Goal: Task Accomplishment & Management: Manage account settings

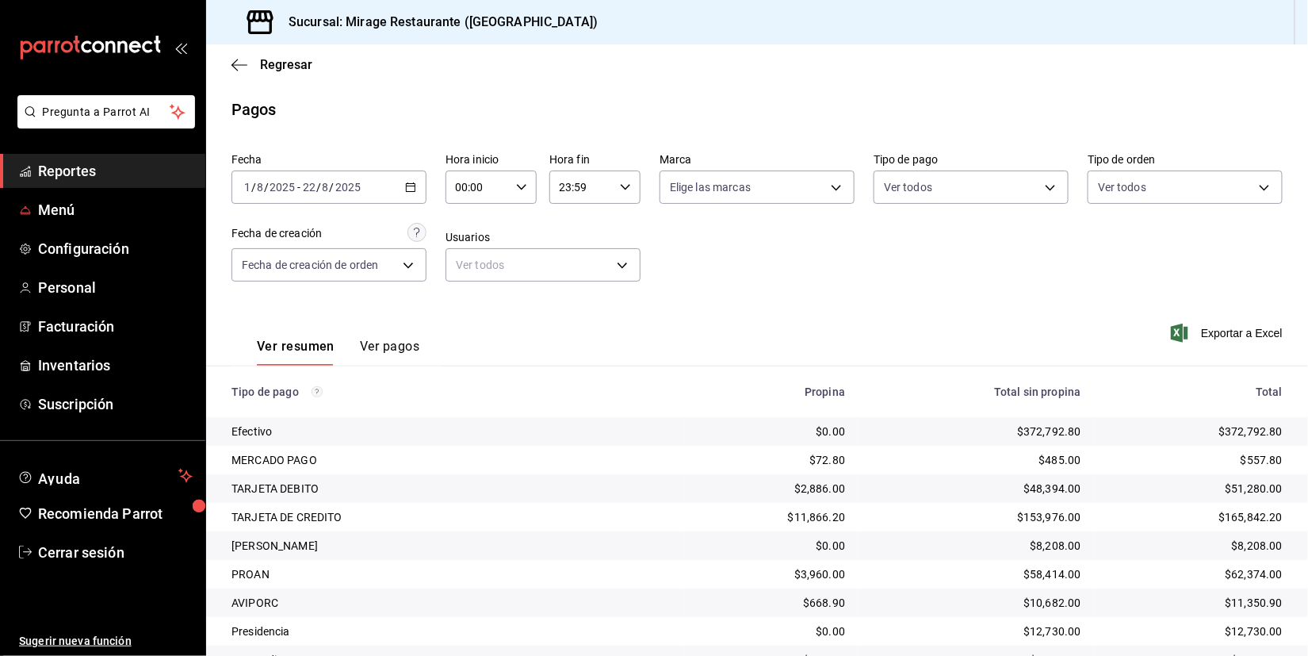
scroll to position [213, 0]
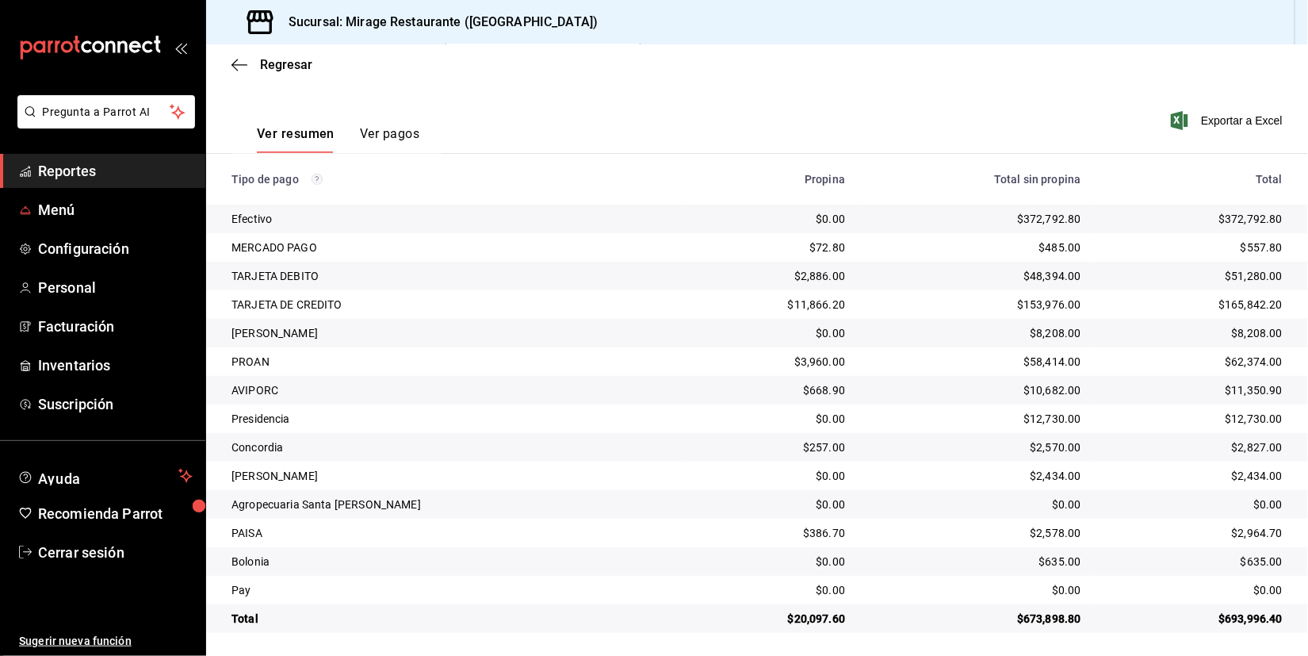
click at [104, 178] on div "Pregunta a Parrot AI Reportes Menú Configuración Personal Facturación Inventari…" at bounding box center [654, 328] width 1308 height 656
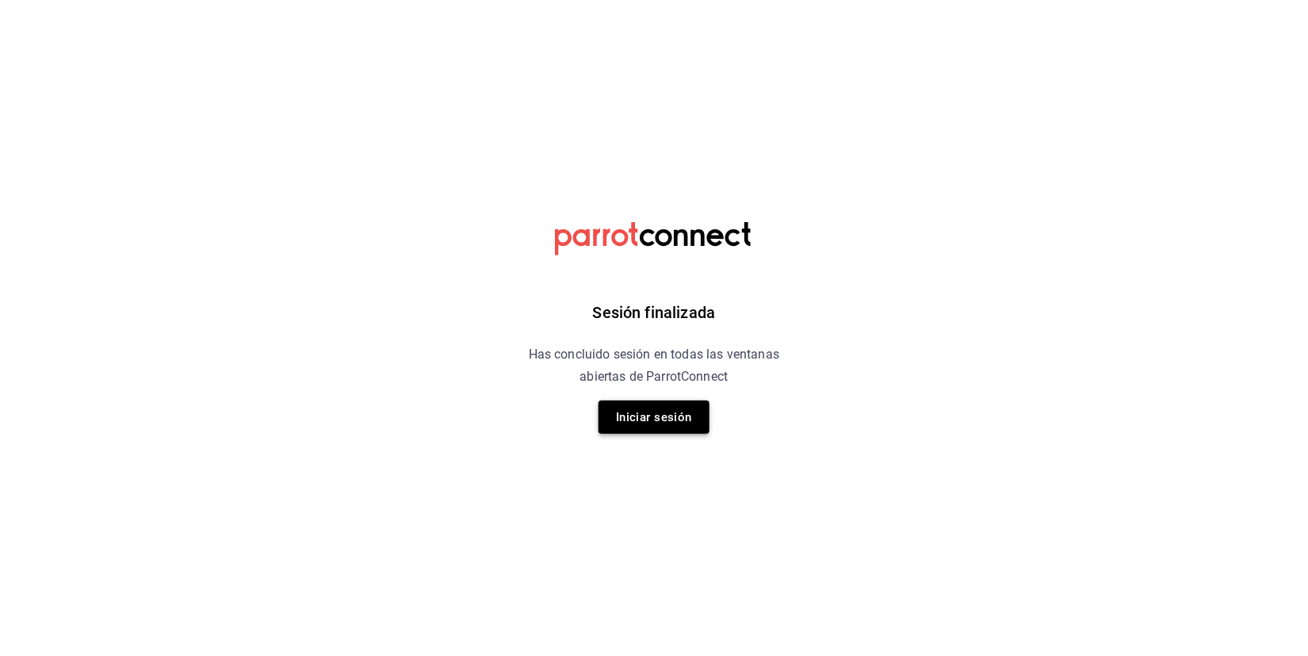
click at [635, 411] on button "Iniciar sesión" at bounding box center [654, 416] width 111 height 33
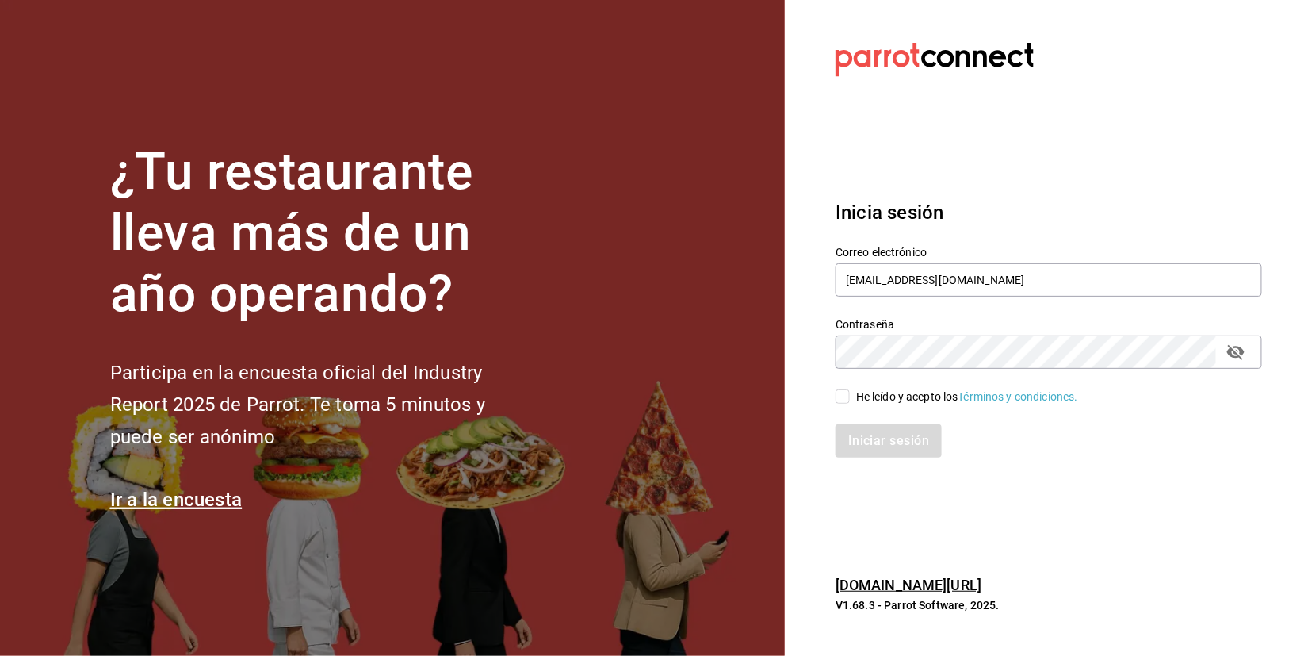
type input "[EMAIL_ADDRESS][DOMAIN_NAME]"
click at [844, 400] on input "He leído y acepto los Términos y condiciones." at bounding box center [843, 396] width 14 height 14
checkbox input "true"
click at [871, 434] on button "Iniciar sesión" at bounding box center [890, 440] width 108 height 33
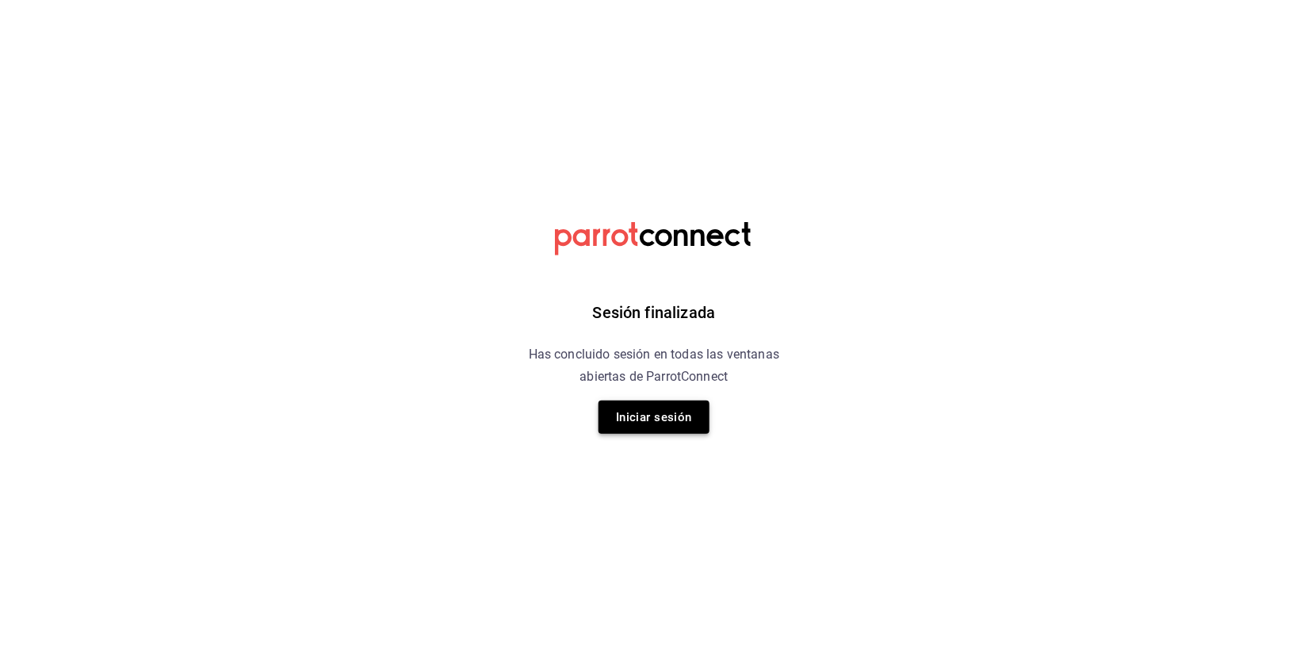
click at [678, 416] on button "Iniciar sesión" at bounding box center [654, 416] width 111 height 33
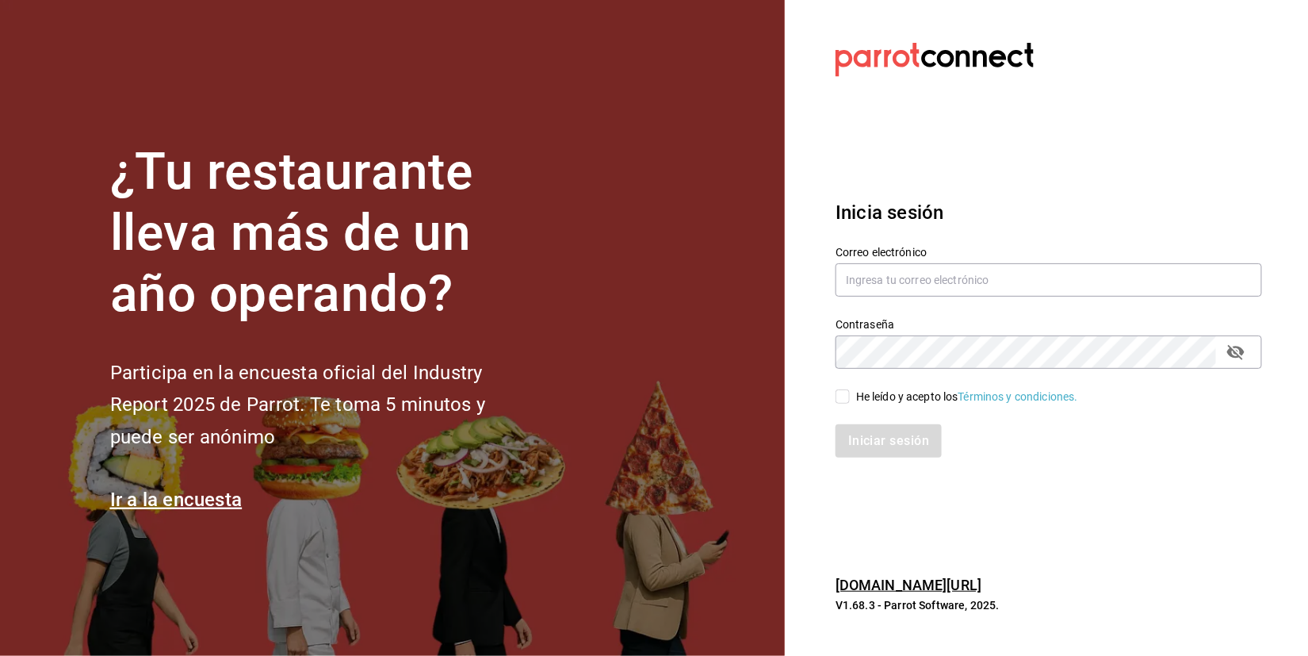
click at [837, 402] on input "He leído y acepto los Términos y condiciones." at bounding box center [843, 396] width 14 height 14
checkbox input "true"
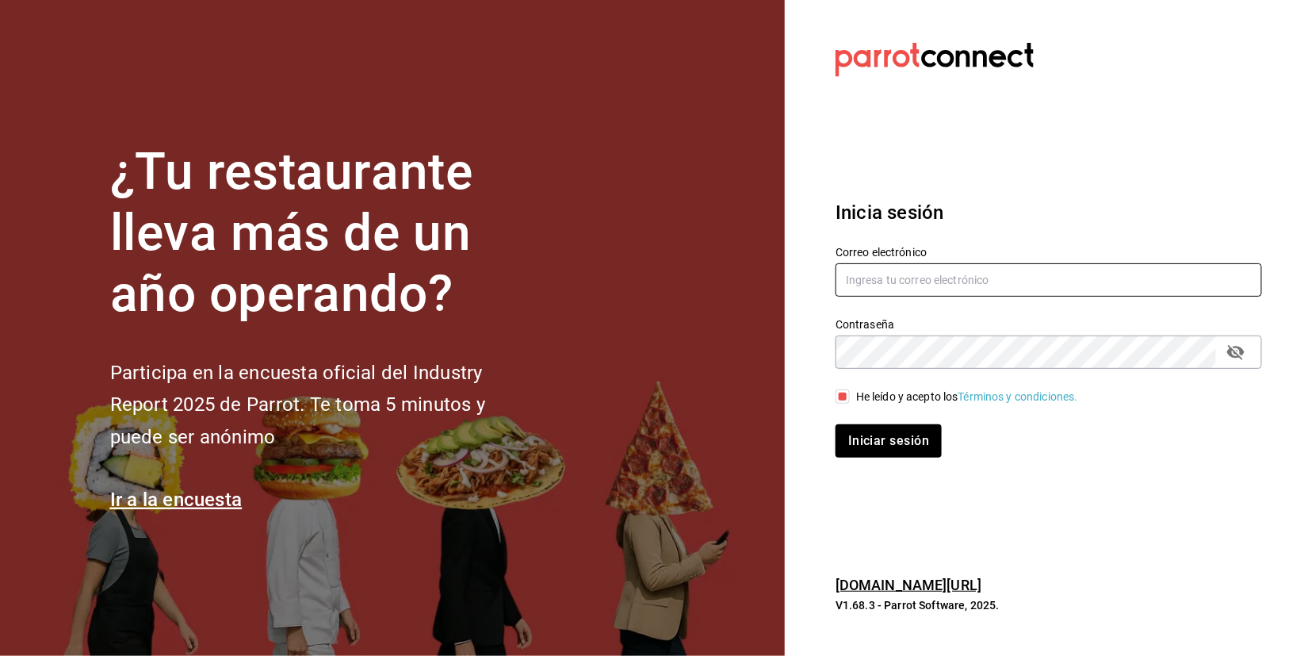
click at [907, 271] on input "text" at bounding box center [1049, 279] width 427 height 33
type input "[EMAIL_ADDRESS][DOMAIN_NAME]"
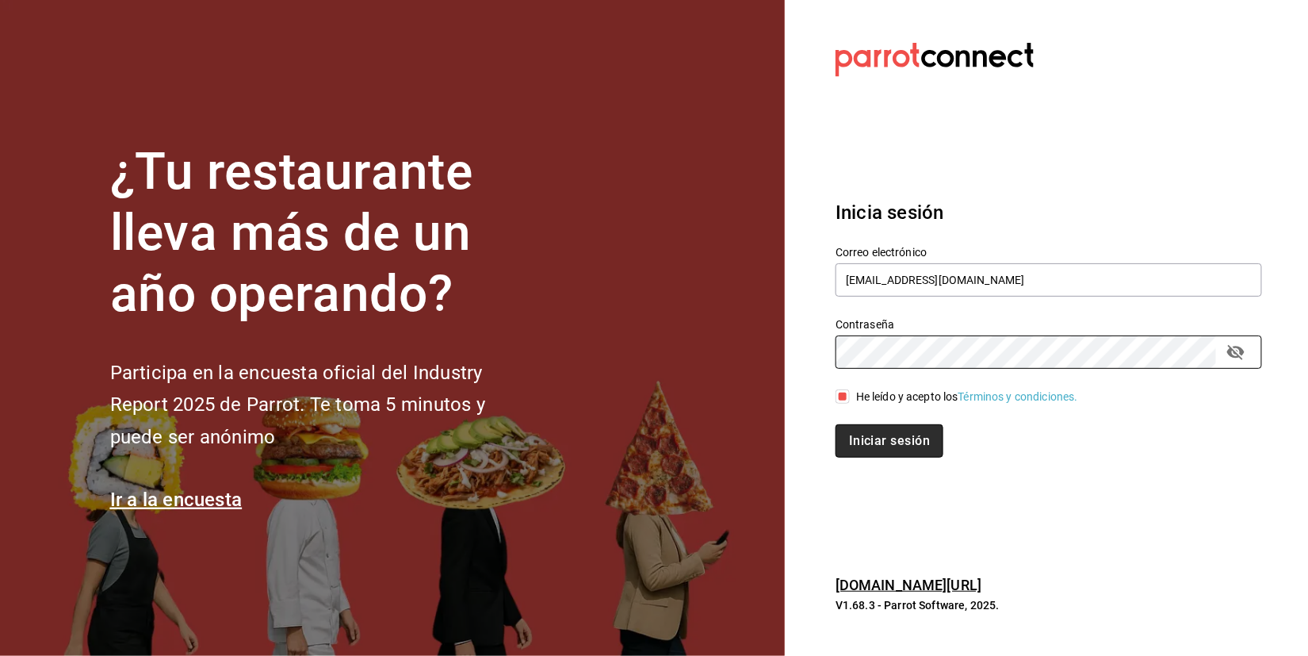
click at [886, 442] on button "Iniciar sesión" at bounding box center [890, 440] width 108 height 33
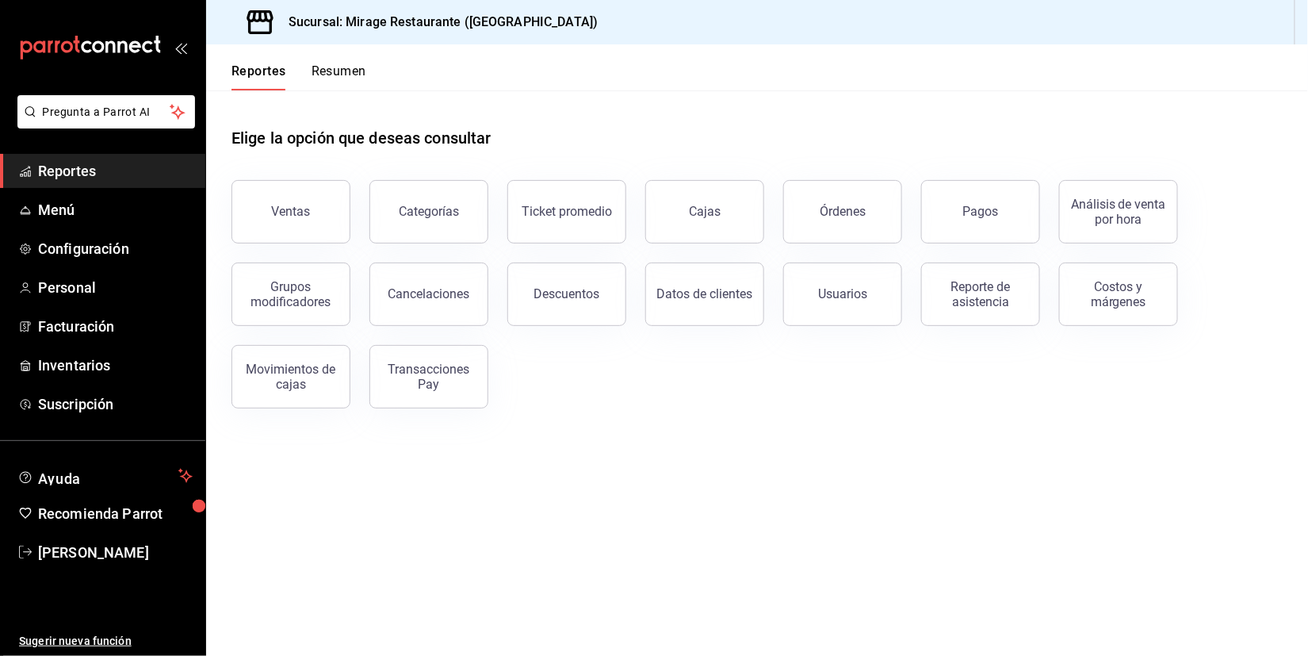
click at [341, 70] on button "Resumen" at bounding box center [339, 76] width 55 height 27
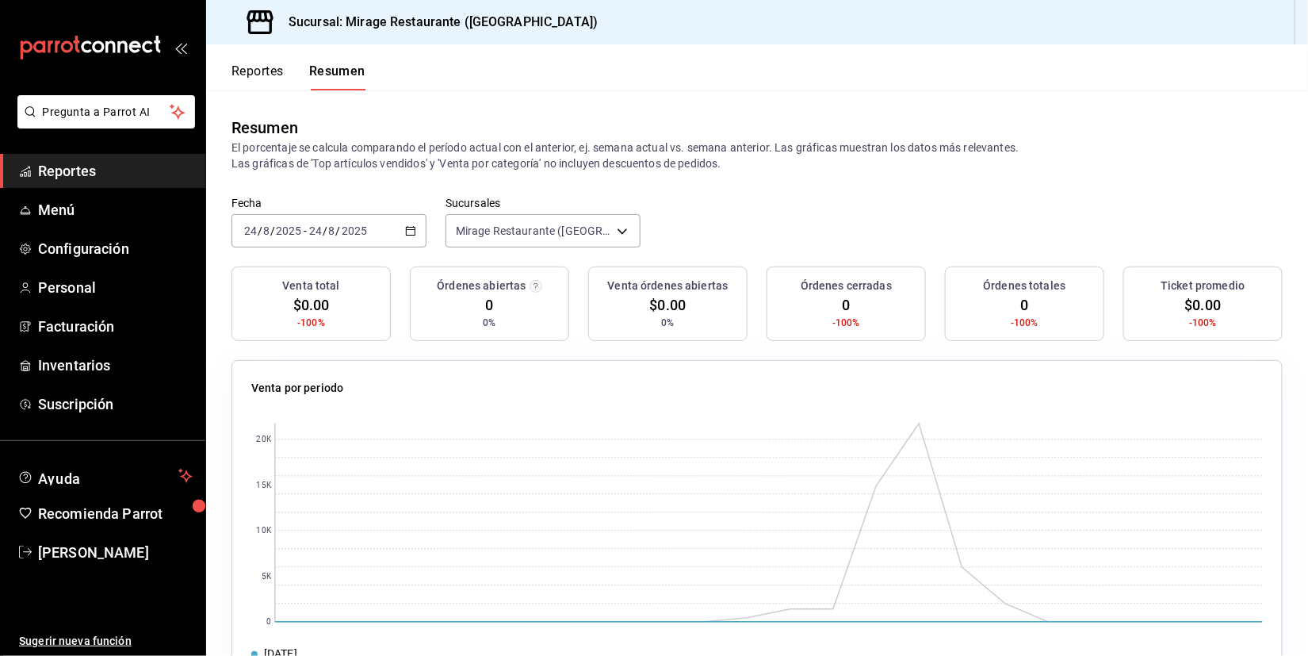
click at [386, 228] on div "2025-08-24 24 / 8 / 2025 - 2025-08-24 24 / 8 / 2025" at bounding box center [329, 230] width 195 height 33
click at [304, 371] on li "Mes actual" at bounding box center [306, 386] width 148 height 36
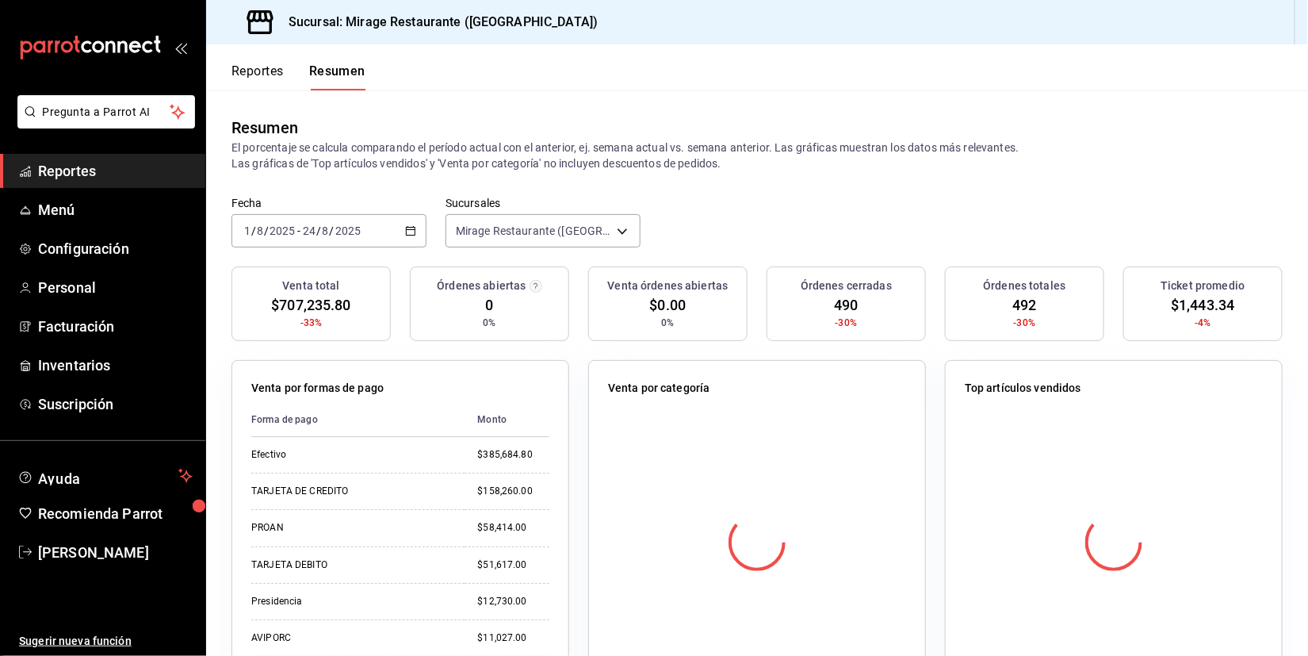
click at [312, 295] on span "$707,235.80" at bounding box center [310, 304] width 79 height 21
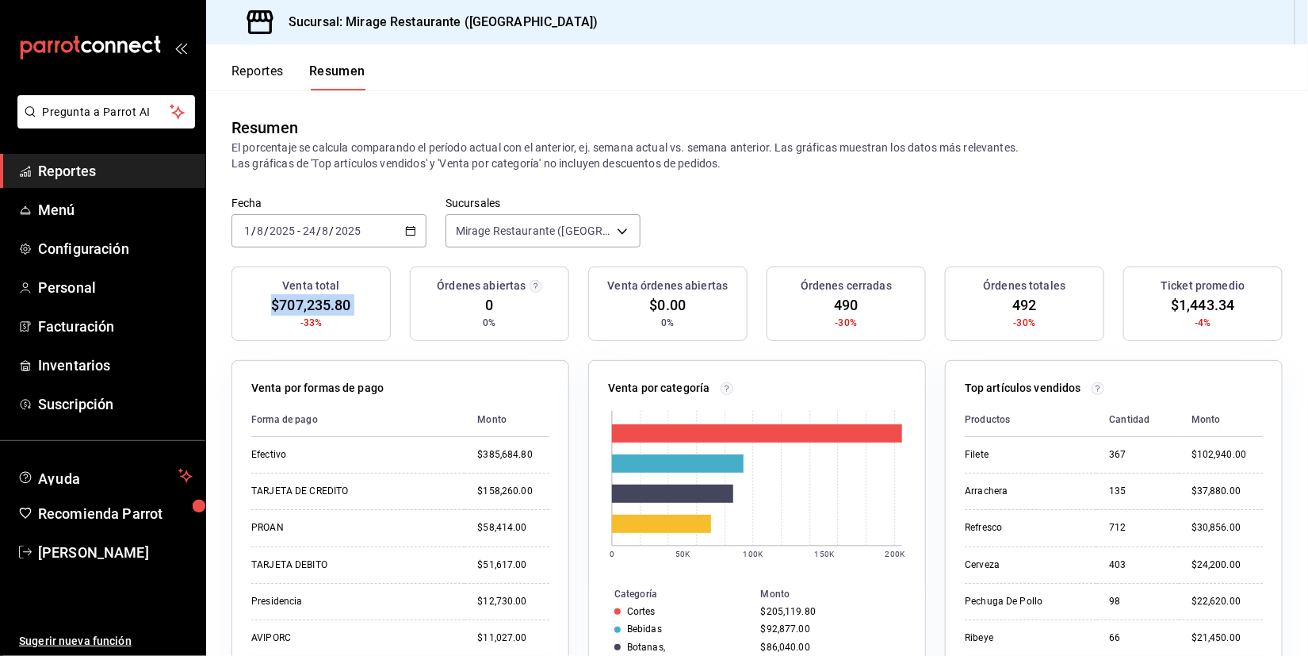
click at [467, 350] on div "Venta por formas de pago Forma de pago Monto Efectivo $385,684.80 TARJETA DE CR…" at bounding box center [391, 517] width 357 height 352
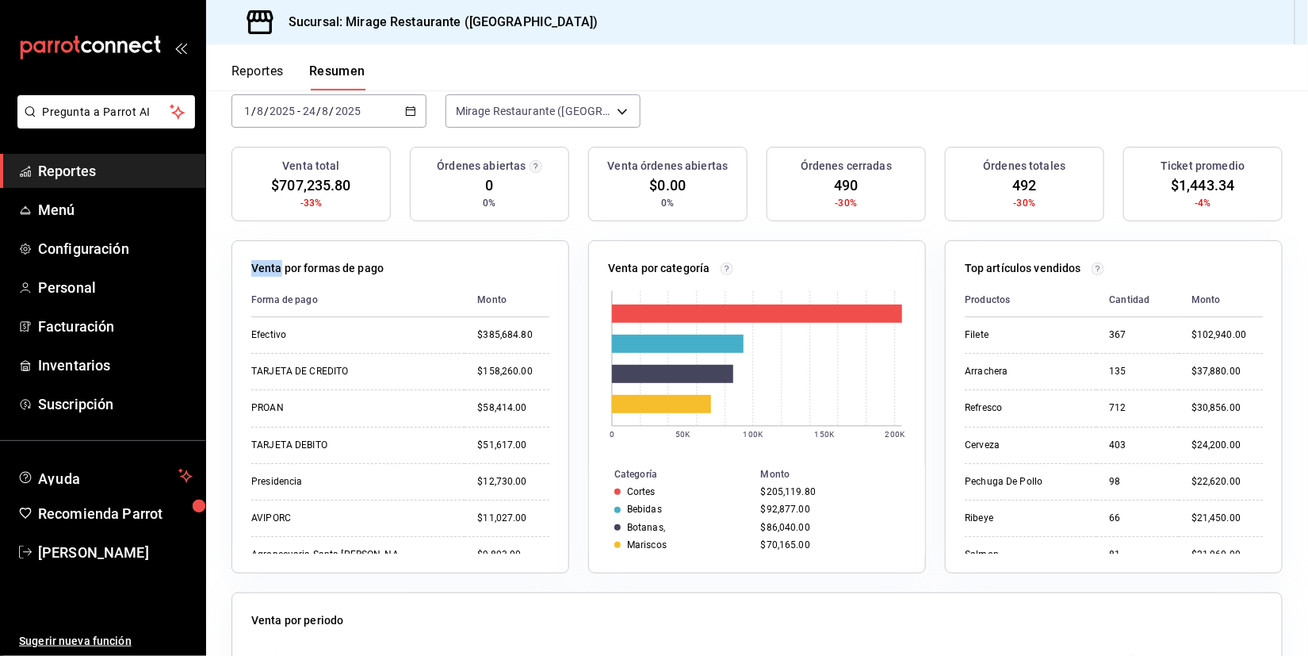
scroll to position [98, 0]
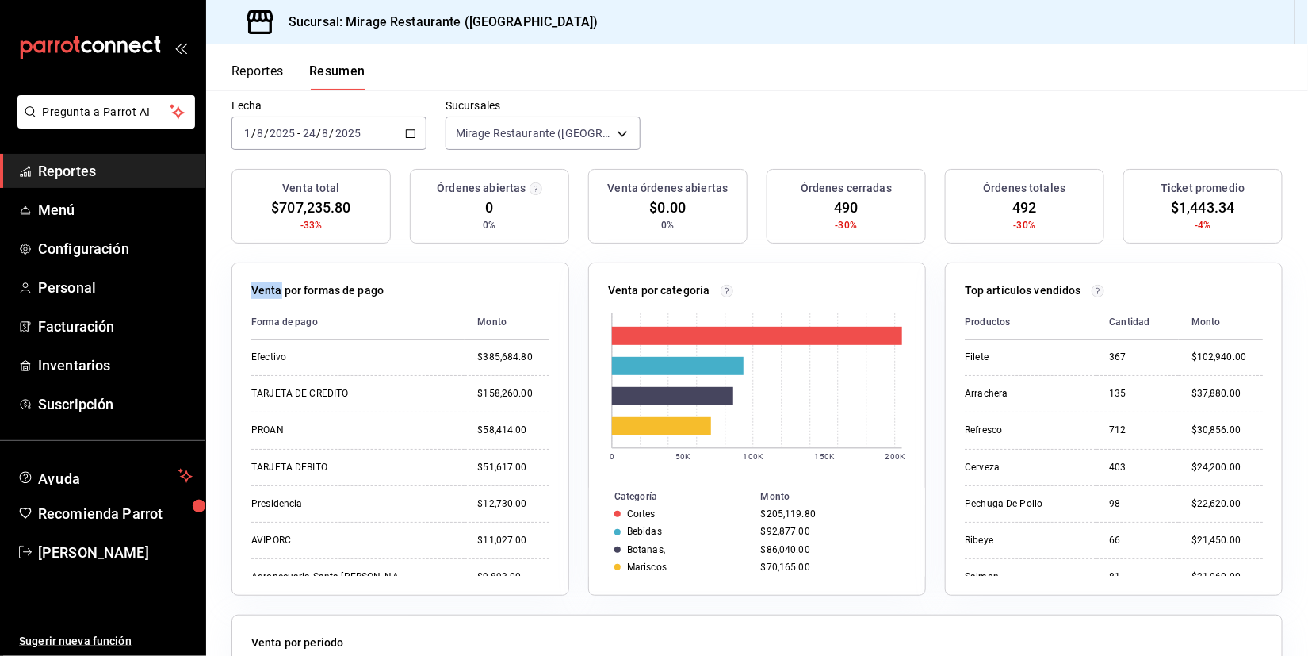
click at [320, 209] on span "$707,235.80" at bounding box center [310, 207] width 79 height 21
click at [89, 172] on span "Reportes" at bounding box center [115, 170] width 155 height 21
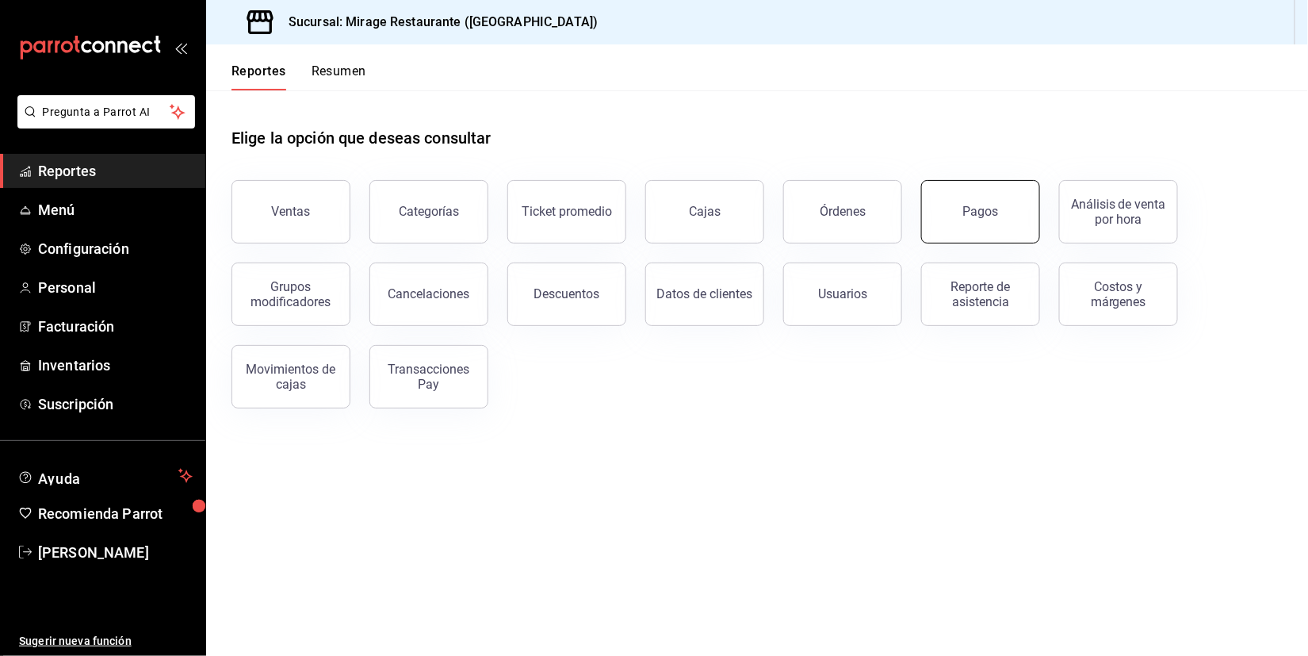
click at [975, 241] on div "Ventas Categorías Ticket promedio Cajas Órdenes Pagos Análisis de venta por hor…" at bounding box center [748, 284] width 1070 height 247
click at [312, 228] on button "Ventas" at bounding box center [291, 211] width 119 height 63
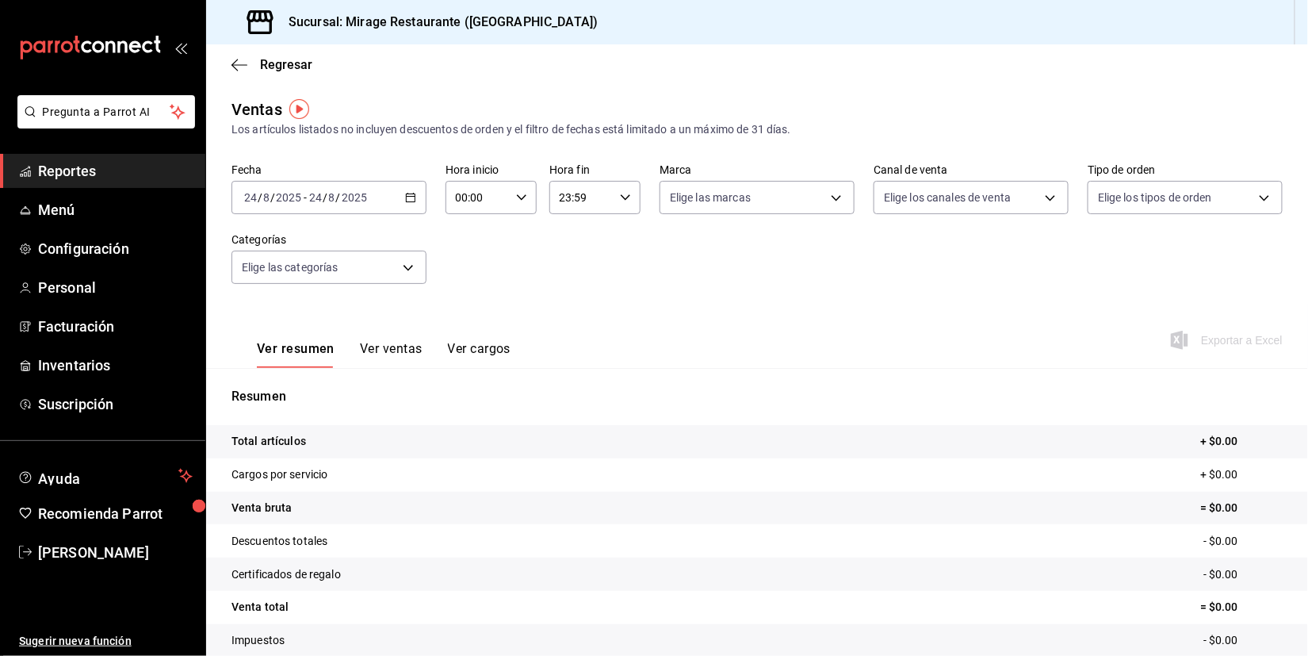
click at [390, 205] on div "2025-08-24 24 / 8 / 2025 - 2025-08-24 24 / 8 / 2025" at bounding box center [329, 197] width 195 height 33
click at [334, 353] on span "Mes actual" at bounding box center [306, 352] width 123 height 17
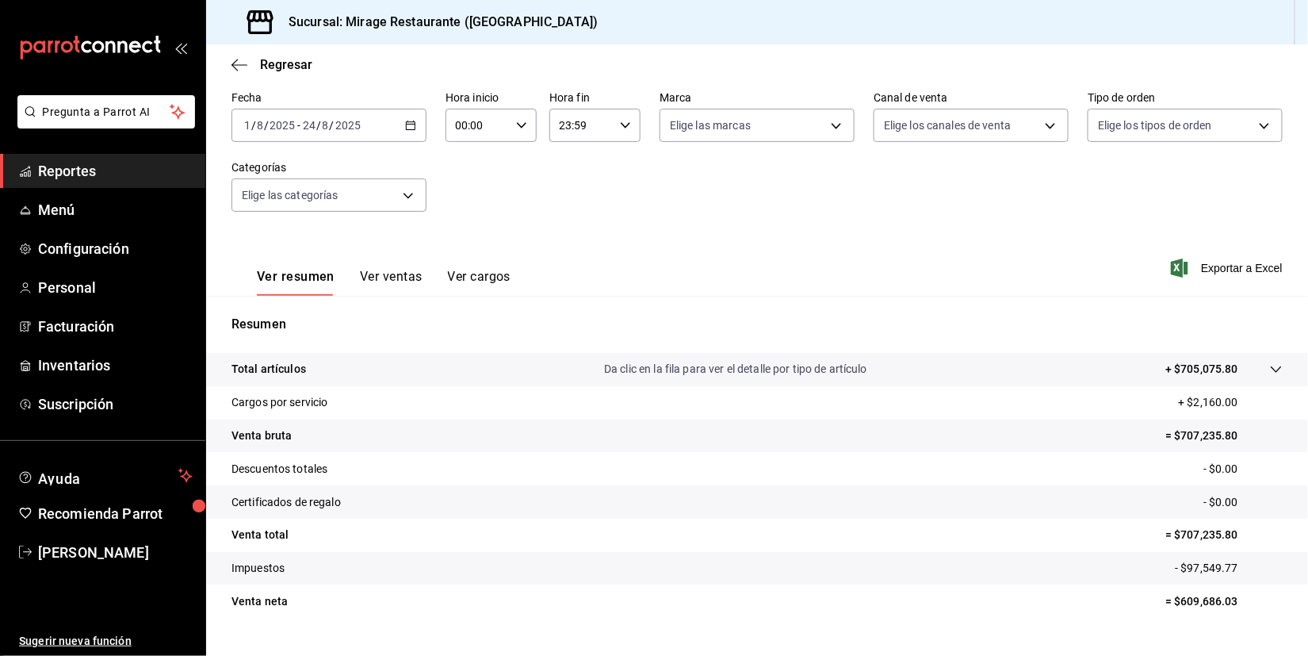
scroll to position [91, 0]
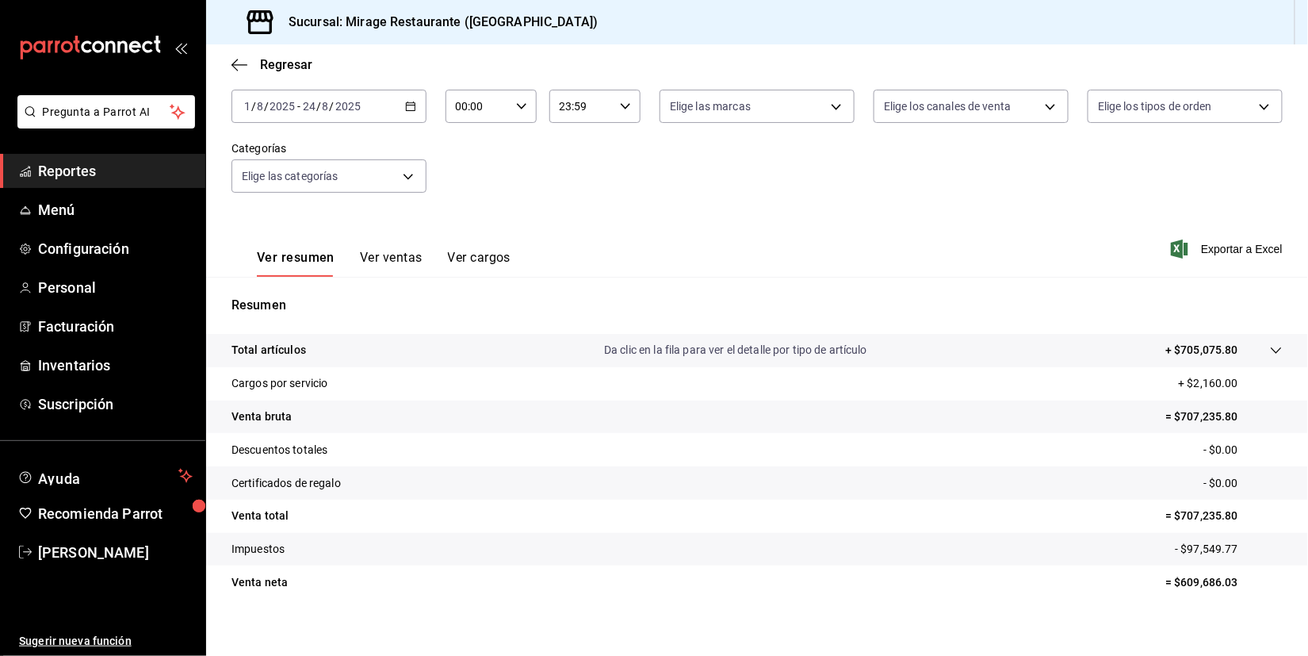
click at [1204, 342] on p "+ $705,075.80" at bounding box center [1202, 350] width 73 height 17
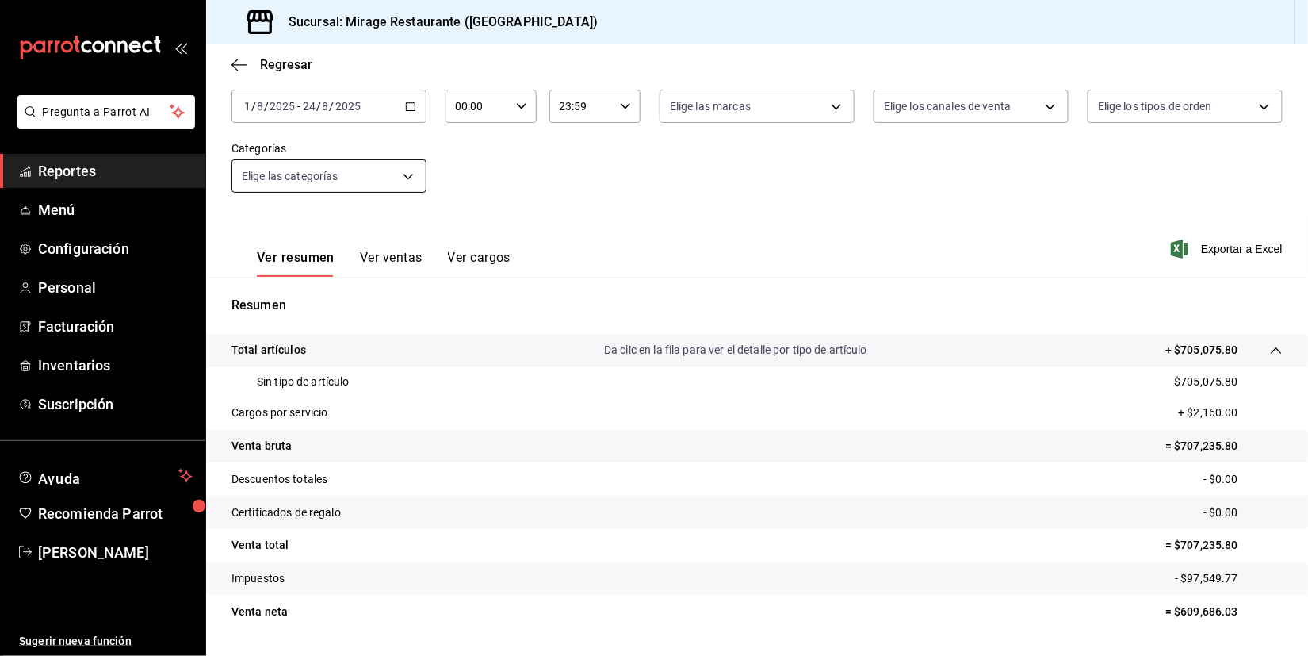
click at [373, 173] on body "Pregunta a Parrot AI Reportes Menú Configuración Personal Facturación Inventari…" at bounding box center [654, 328] width 1308 height 656
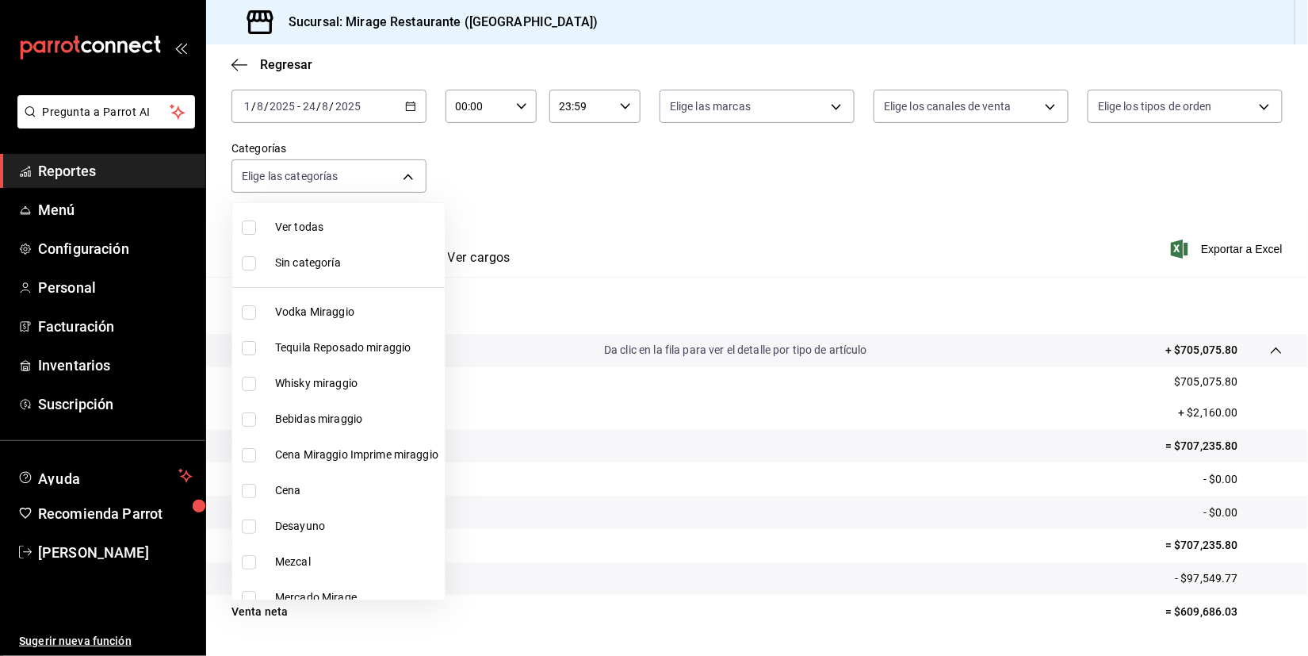
click at [301, 452] on span "Cena Miraggio Imprime miraggio" at bounding box center [356, 454] width 163 height 17
type input "1f56fa7c-0cde-45dc-bf5e-76e6b2ba1d35"
checkbox input "true"
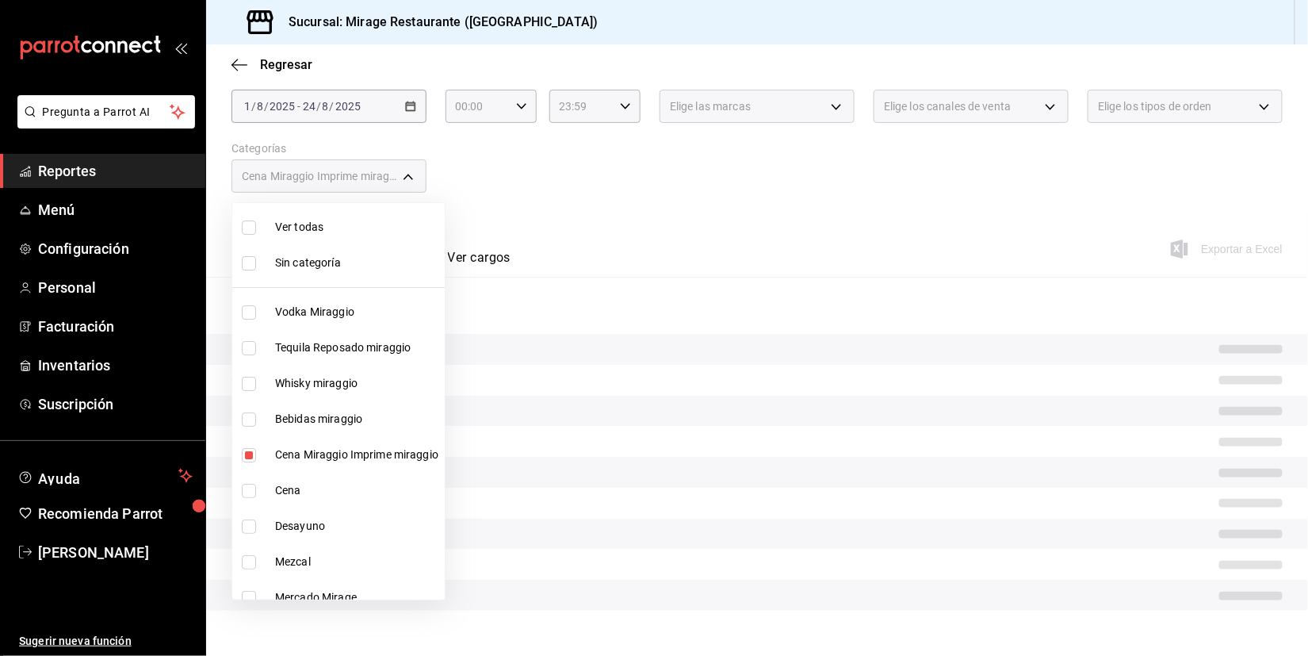
click at [513, 228] on div at bounding box center [654, 328] width 1308 height 656
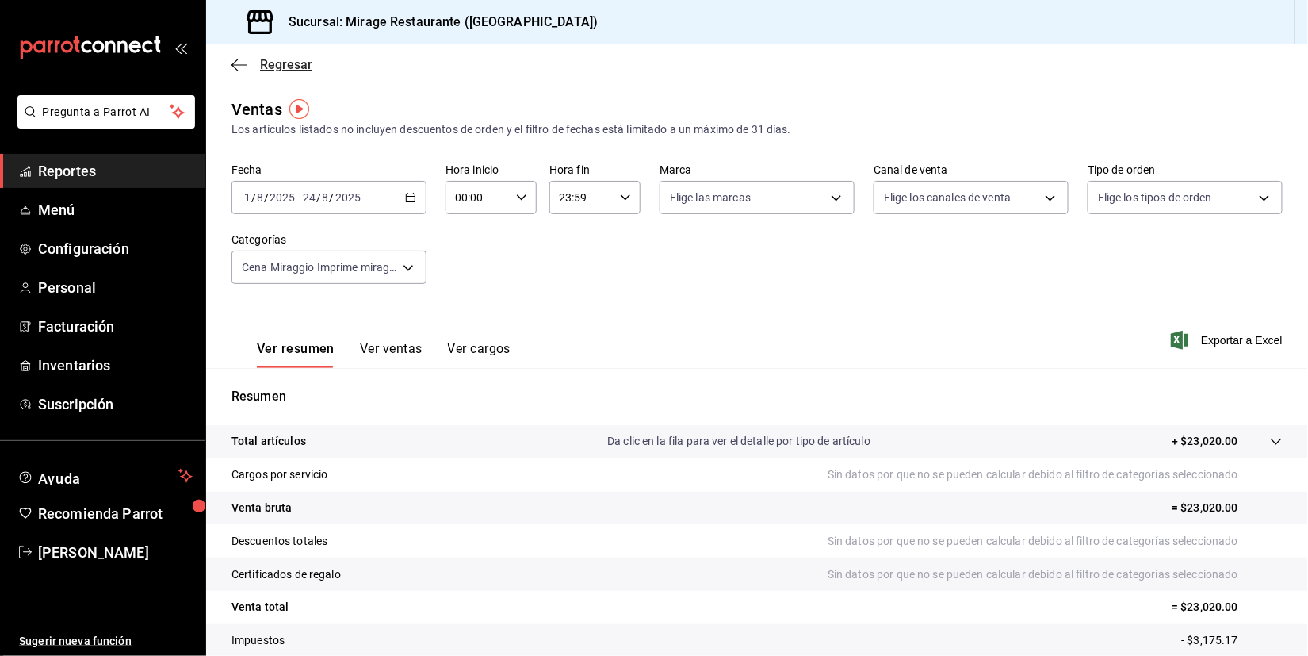
click at [253, 59] on span "Regresar" at bounding box center [272, 64] width 81 height 15
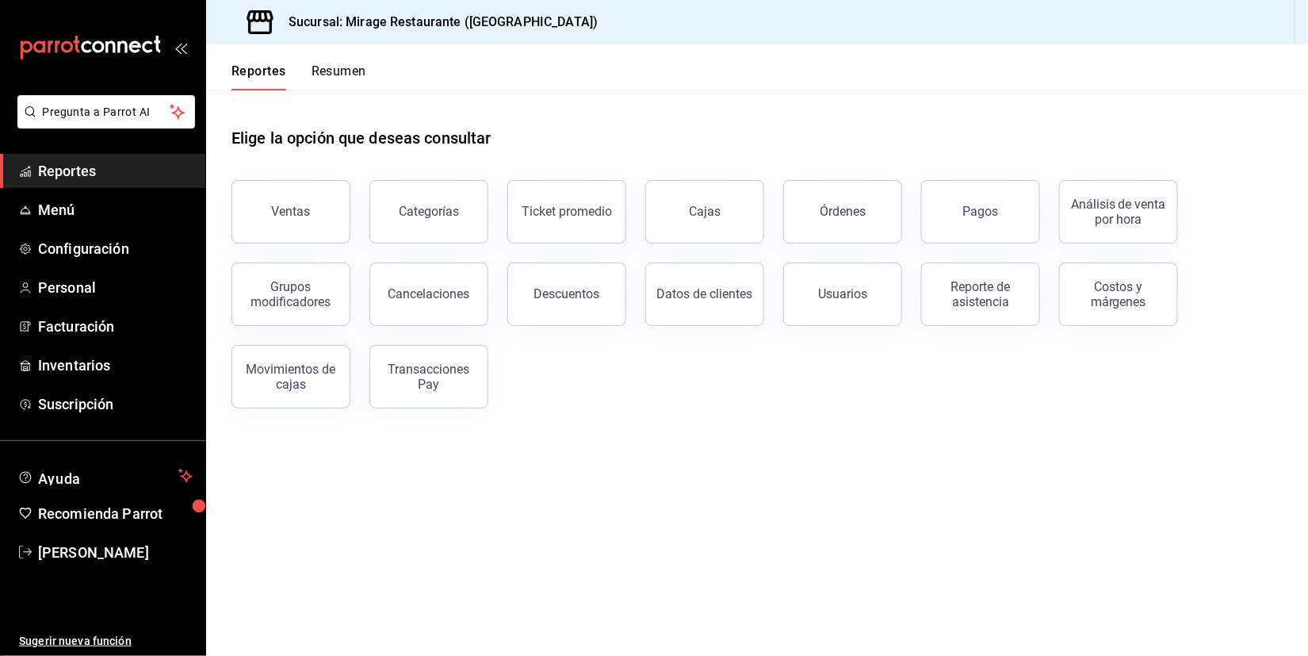
click at [348, 78] on button "Resumen" at bounding box center [339, 76] width 55 height 27
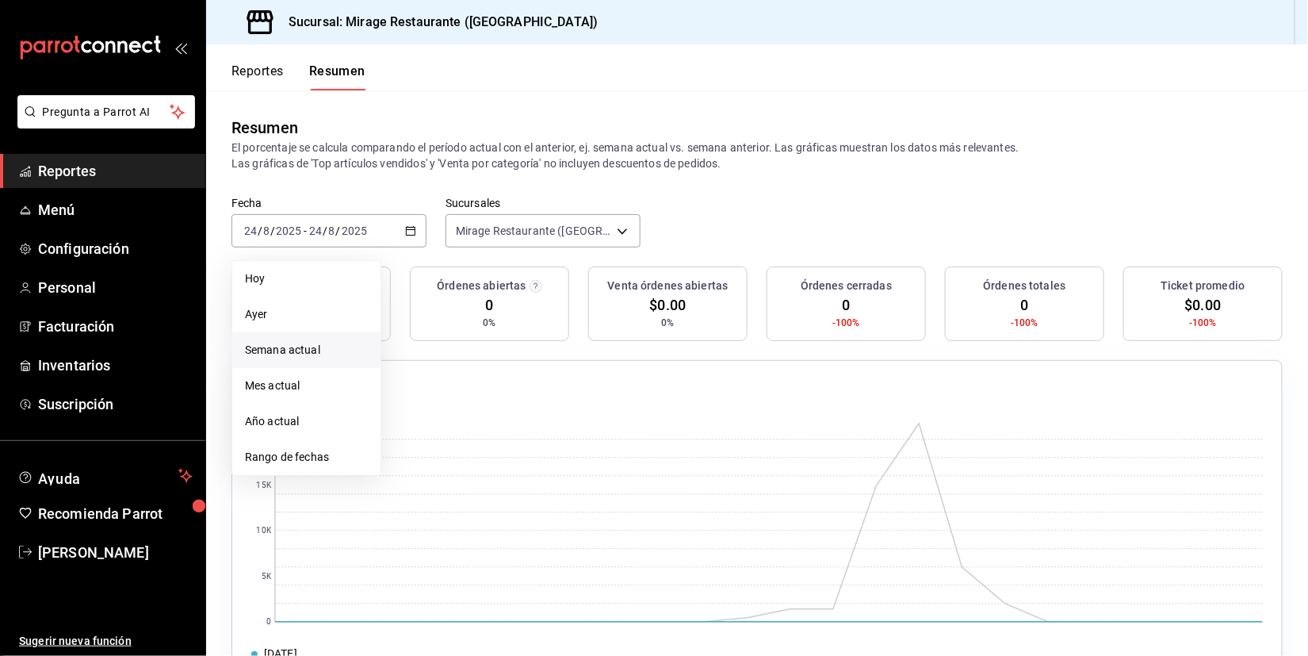
click at [330, 347] on span "Semana actual" at bounding box center [306, 350] width 123 height 17
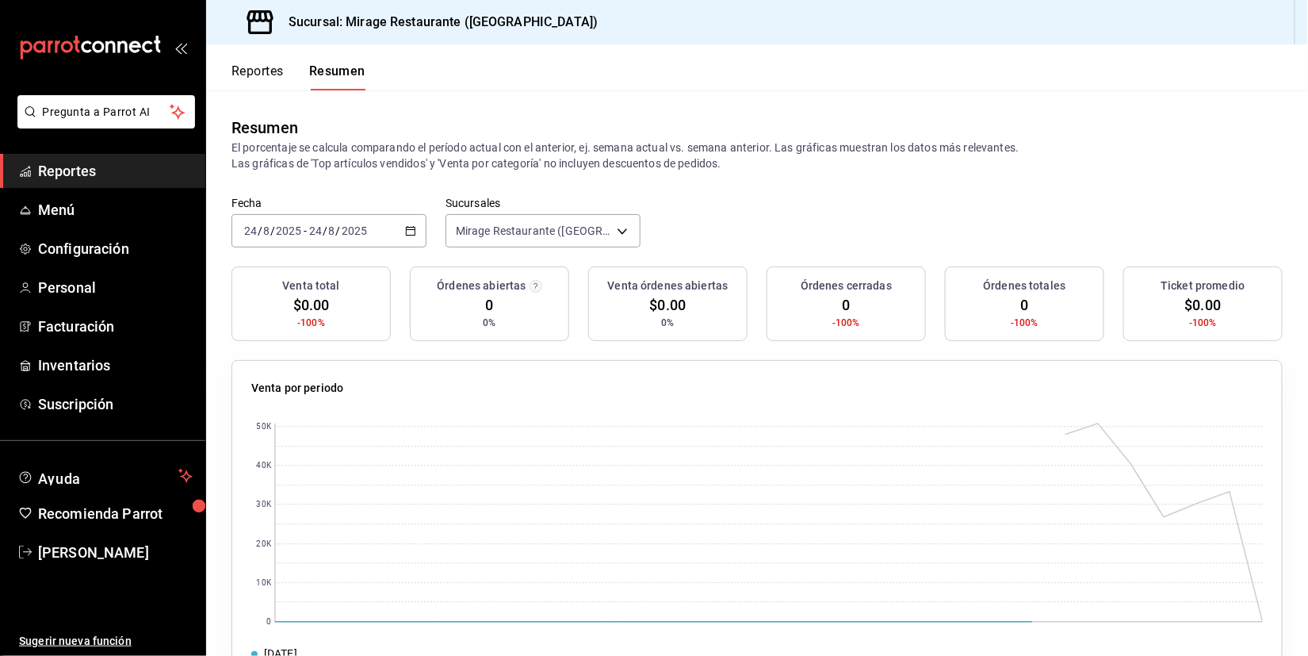
click at [390, 230] on div "2025-08-24 24 / 8 / 2025 - 2025-08-24 24 / 8 / 2025" at bounding box center [329, 230] width 195 height 33
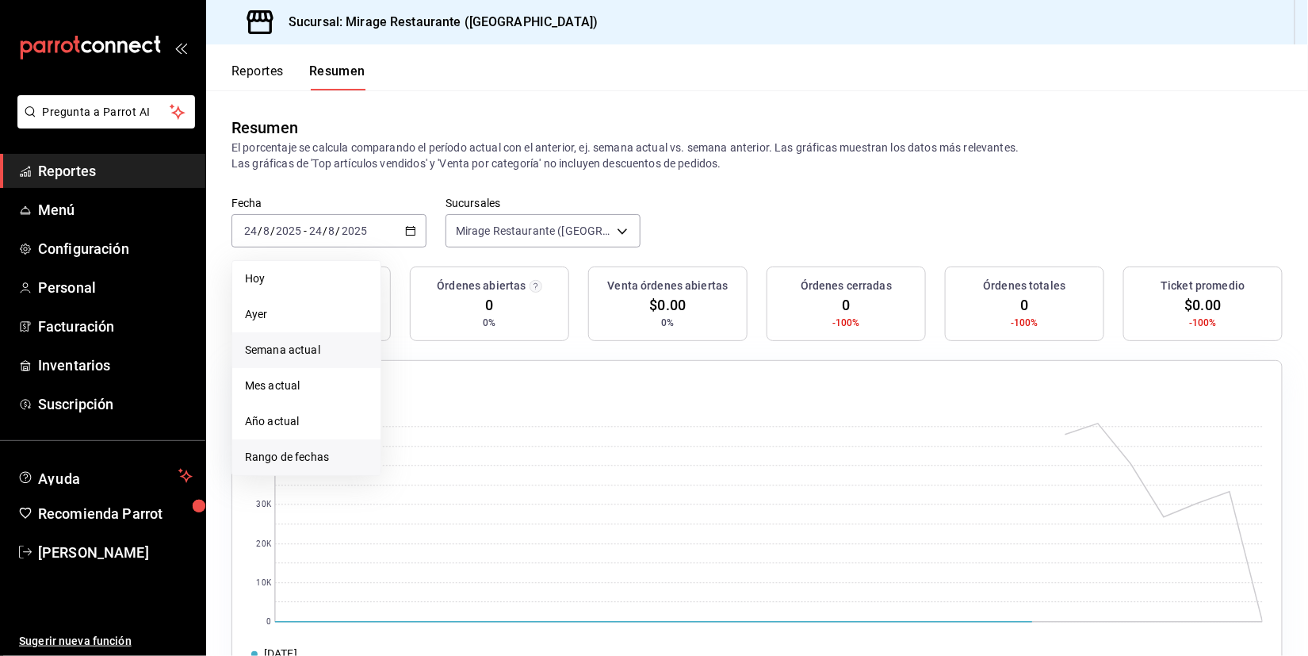
click at [293, 449] on span "Rango de fechas" at bounding box center [306, 457] width 123 height 17
click at [573, 399] on button "17" at bounding box center [583, 406] width 28 height 29
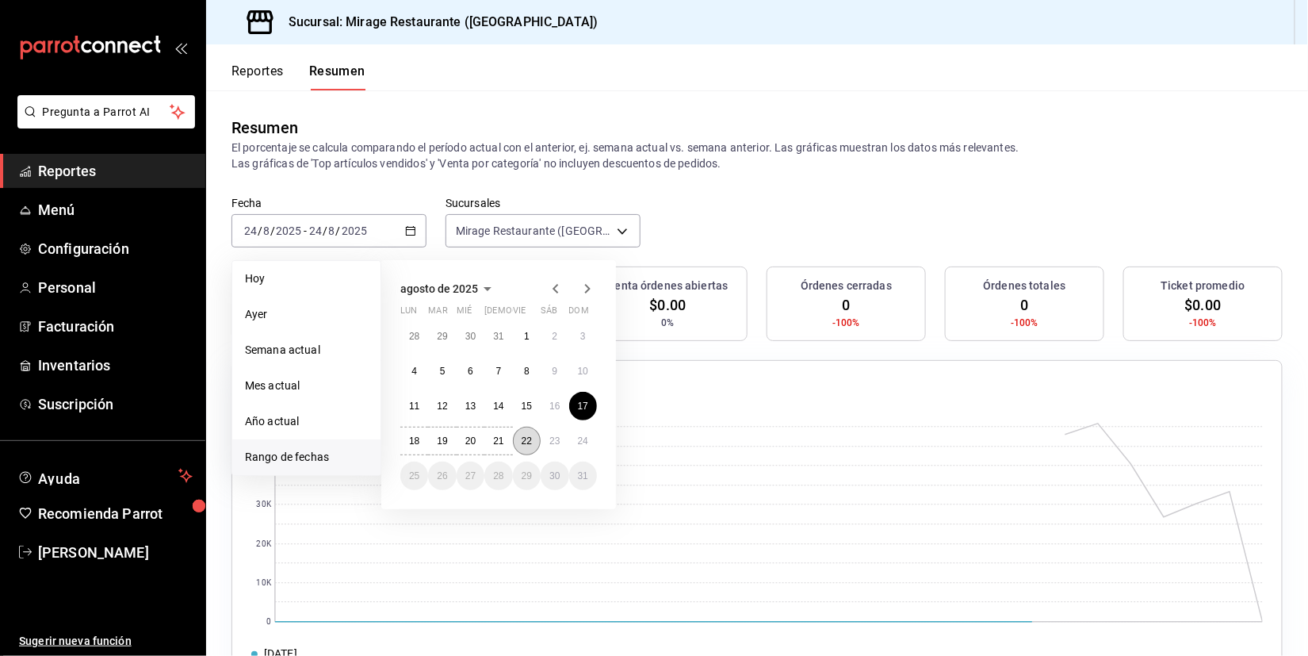
click at [533, 441] on button "22" at bounding box center [527, 441] width 28 height 29
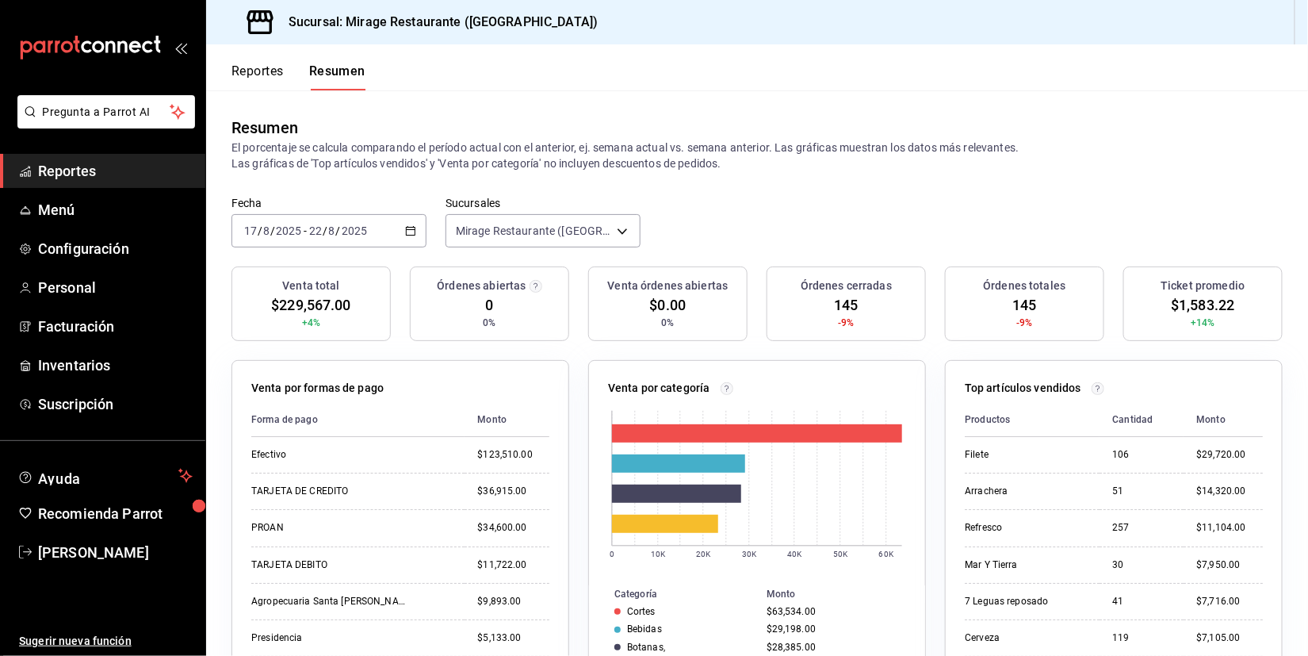
click at [419, 235] on div "2025-08-17 17 / 8 / 2025 - 2025-08-22 22 / 8 / 2025" at bounding box center [329, 230] width 195 height 33
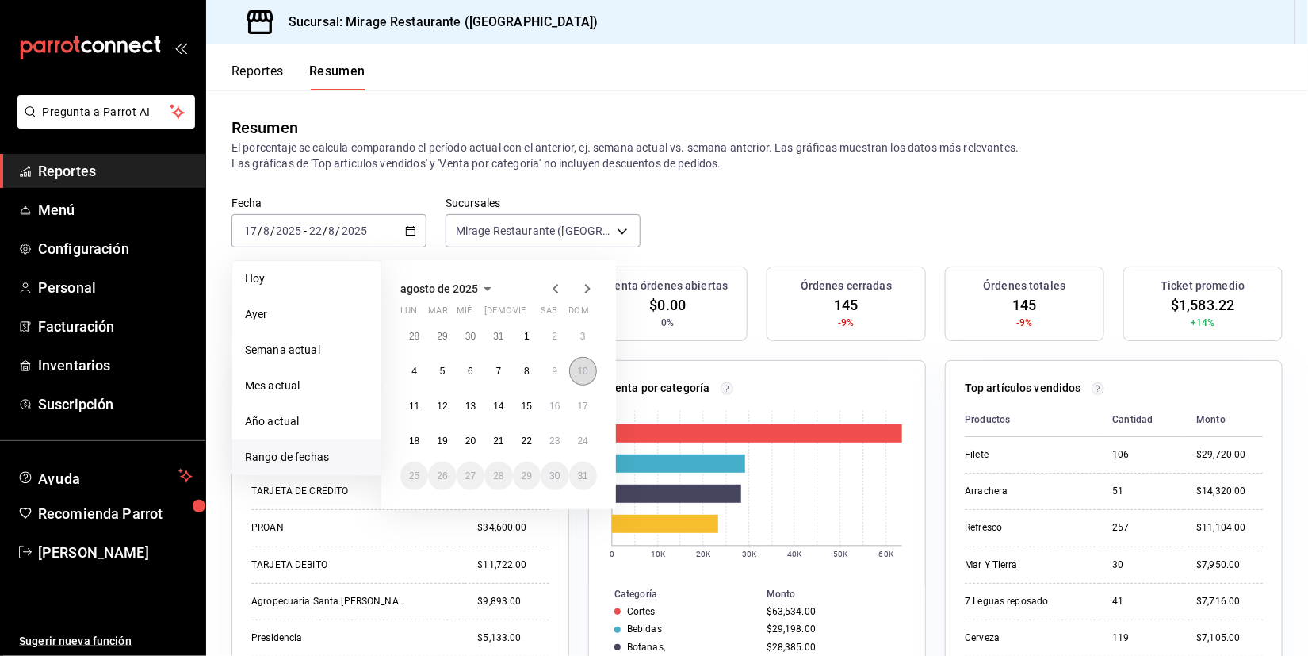
click at [586, 368] on abbr "10" at bounding box center [583, 371] width 10 height 11
click at [531, 406] on abbr "15" at bounding box center [527, 405] width 10 height 11
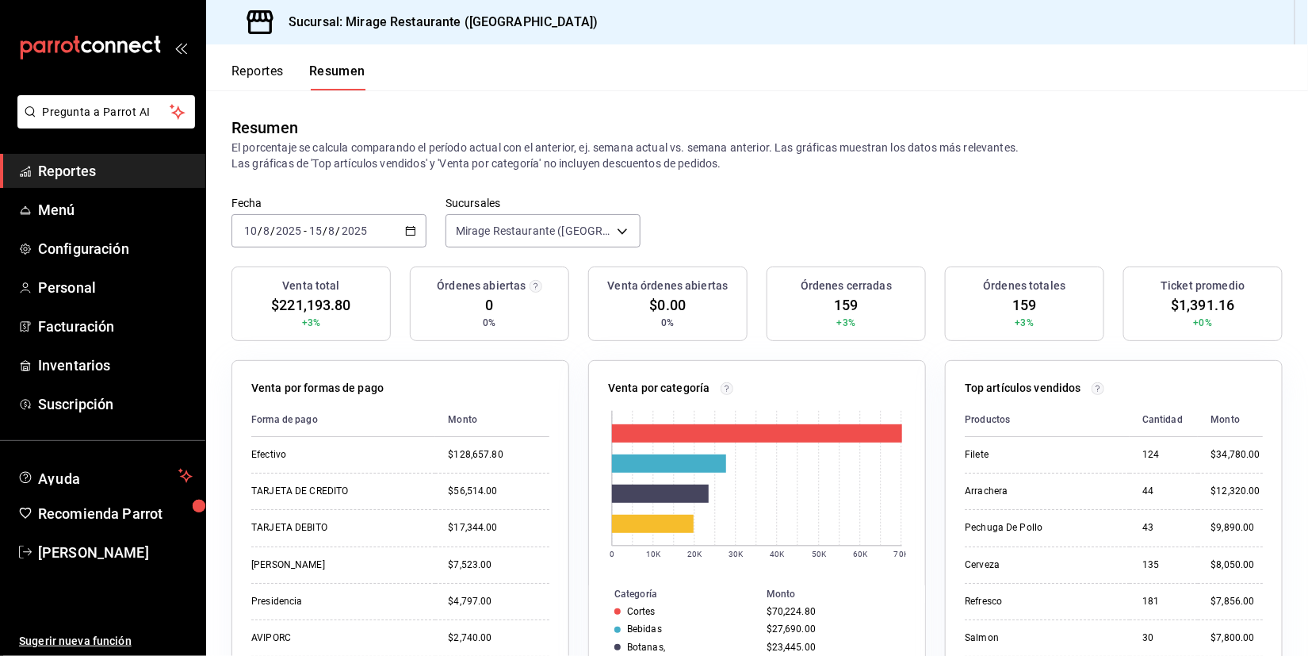
click at [405, 226] on icon "button" at bounding box center [410, 230] width 11 height 11
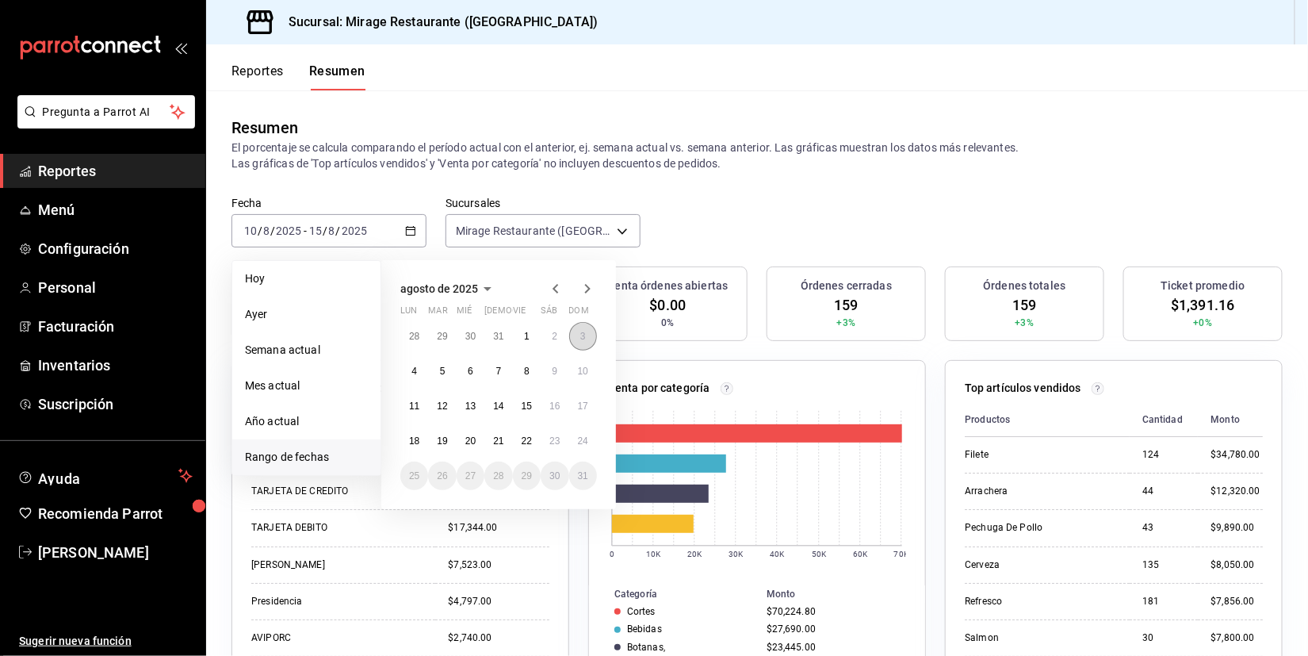
click at [583, 331] on abbr "3" at bounding box center [583, 336] width 6 height 11
click at [557, 366] on abbr "9" at bounding box center [555, 371] width 6 height 11
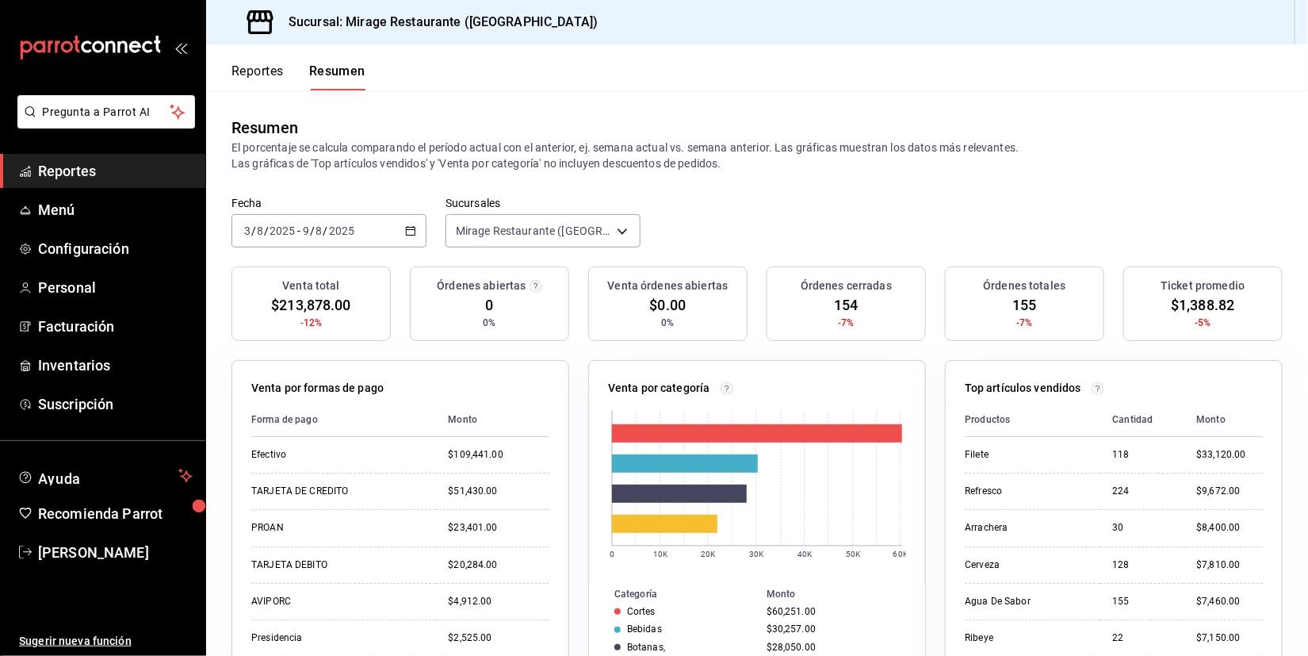
click at [405, 230] on icon "button" at bounding box center [410, 230] width 11 height 11
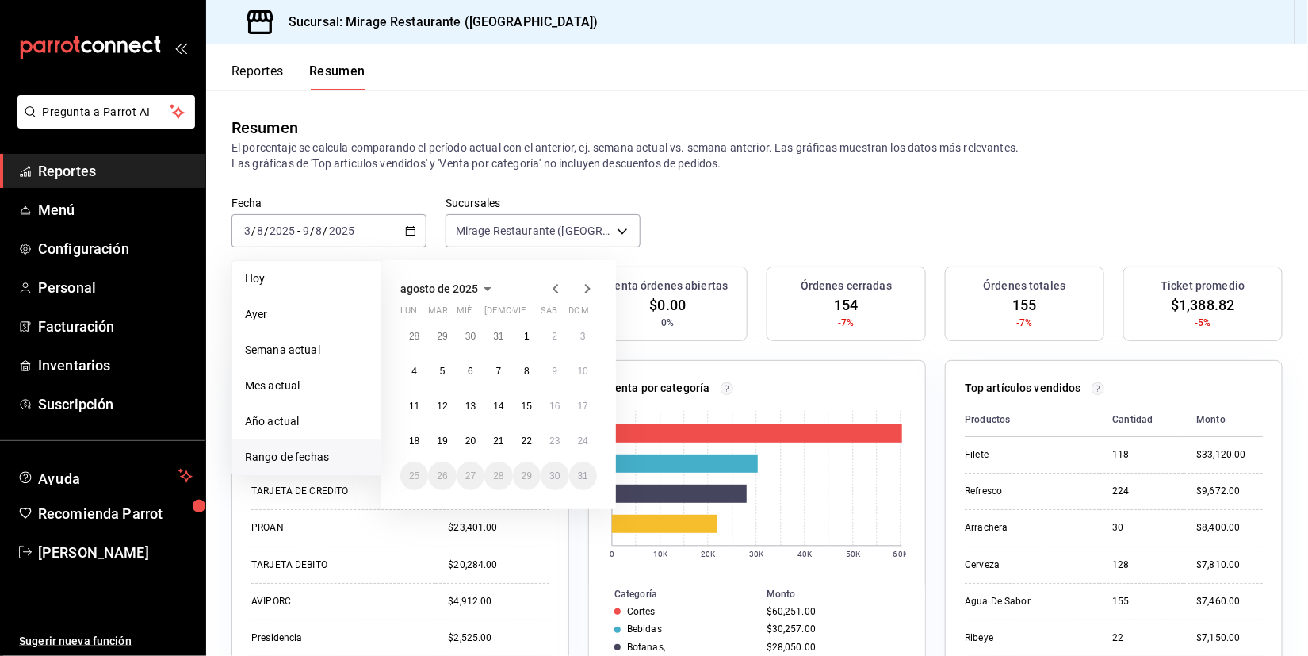
click at [557, 289] on icon "button" at bounding box center [555, 288] width 19 height 19
click at [580, 337] on abbr "6" at bounding box center [583, 342] width 6 height 11
click at [519, 368] on button "11" at bounding box center [527, 377] width 28 height 29
